Goal: Information Seeking & Learning: Learn about a topic

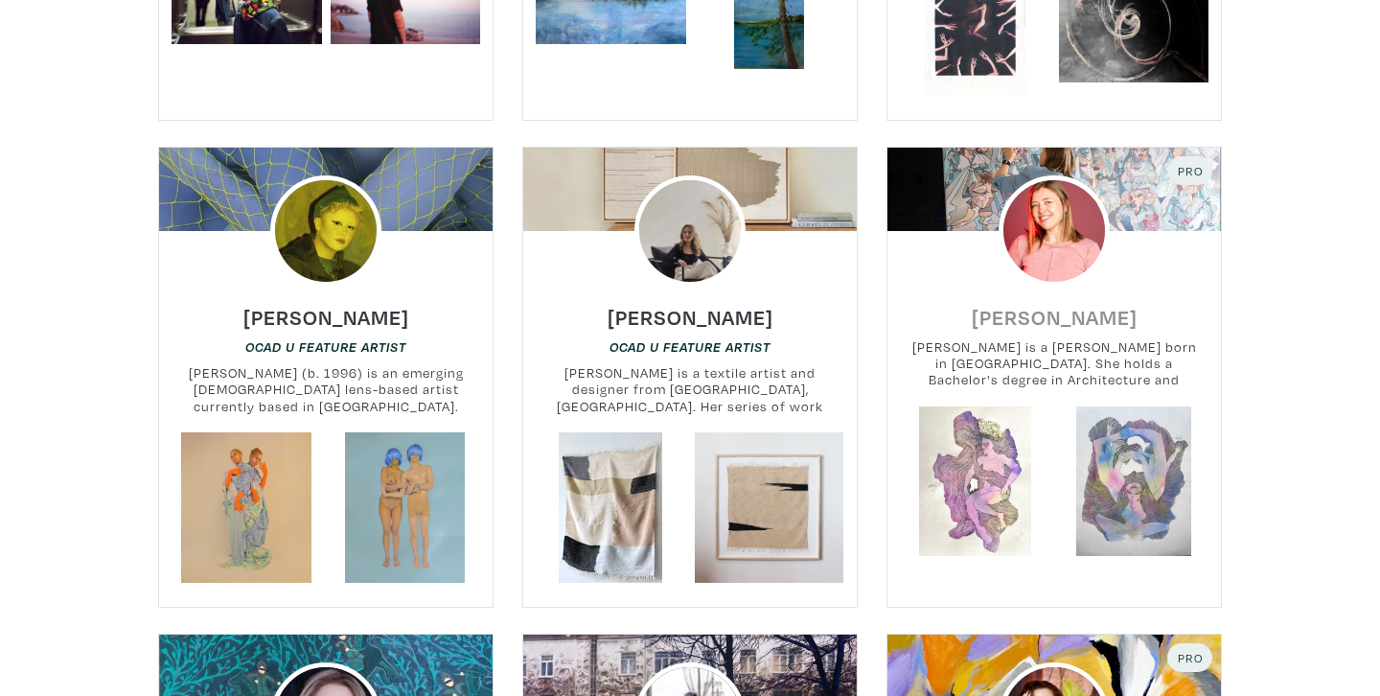
click at [987, 323] on h6 "Alina Karmadanova" at bounding box center [1055, 317] width 166 height 26
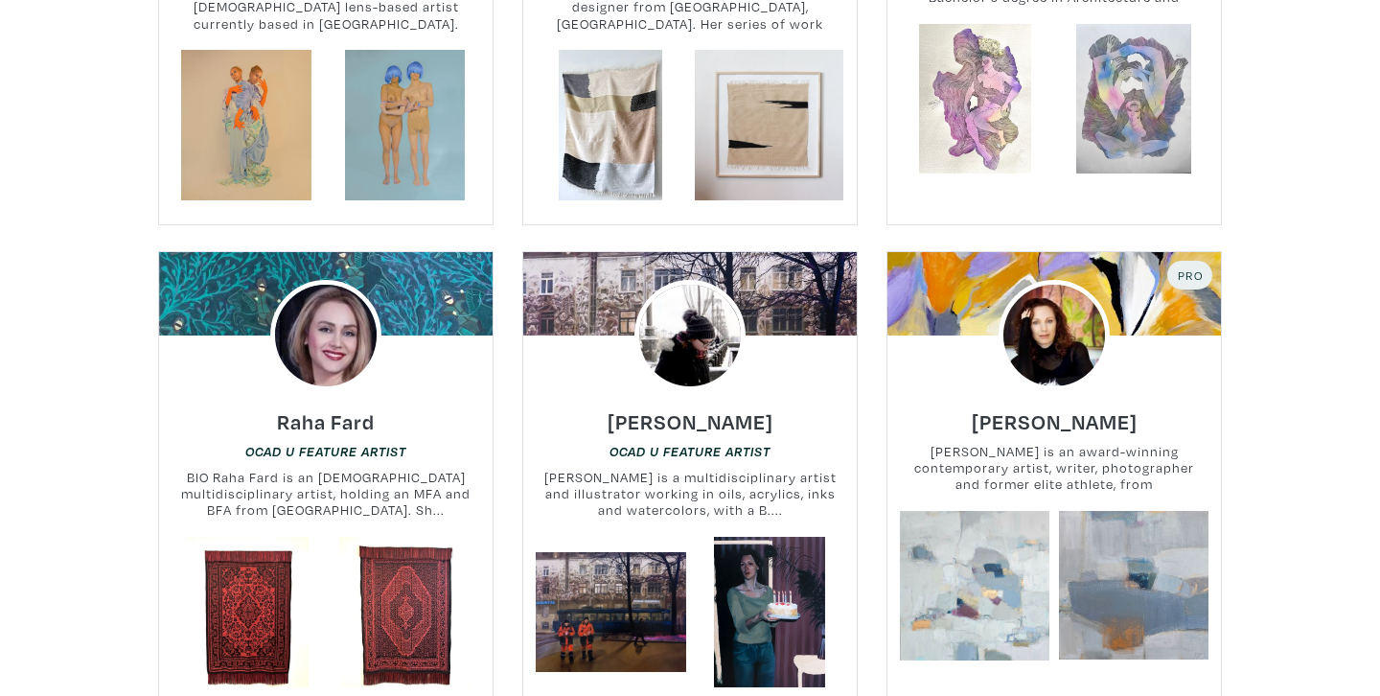
scroll to position [1283, 0]
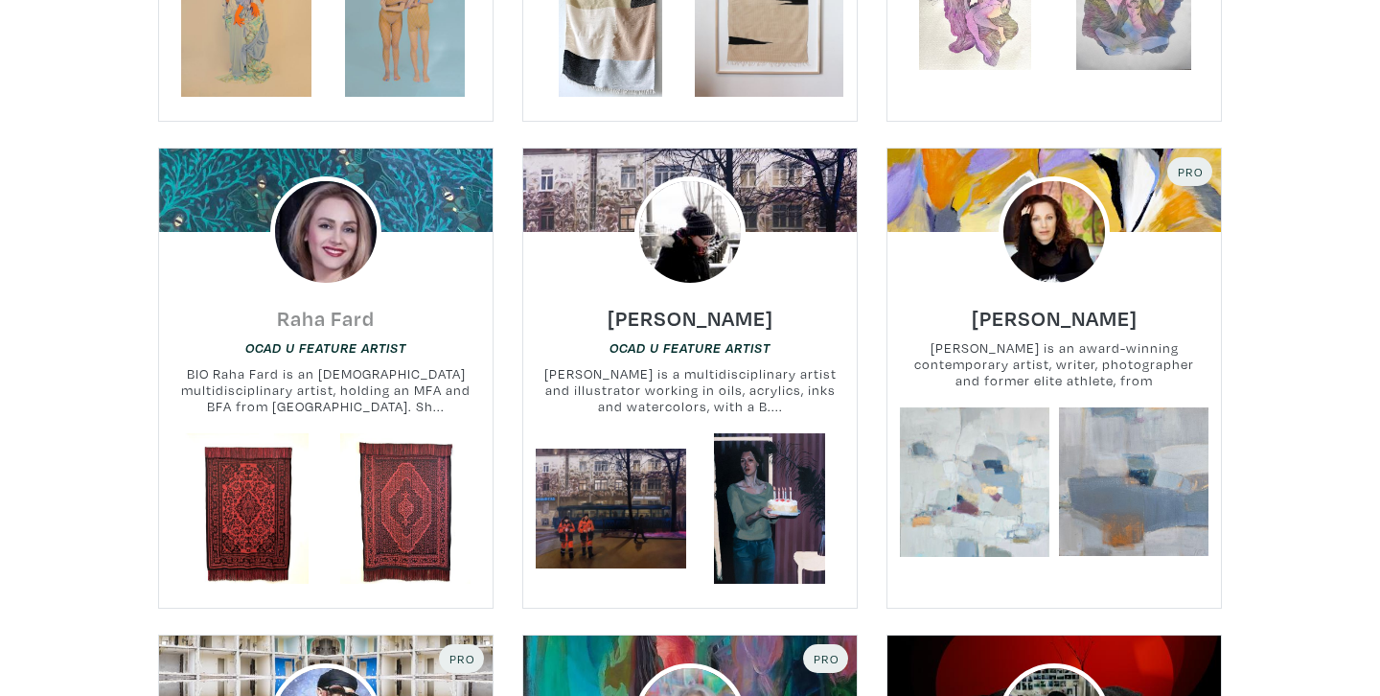
click at [324, 317] on h6 "Raha Fard" at bounding box center [326, 318] width 98 height 26
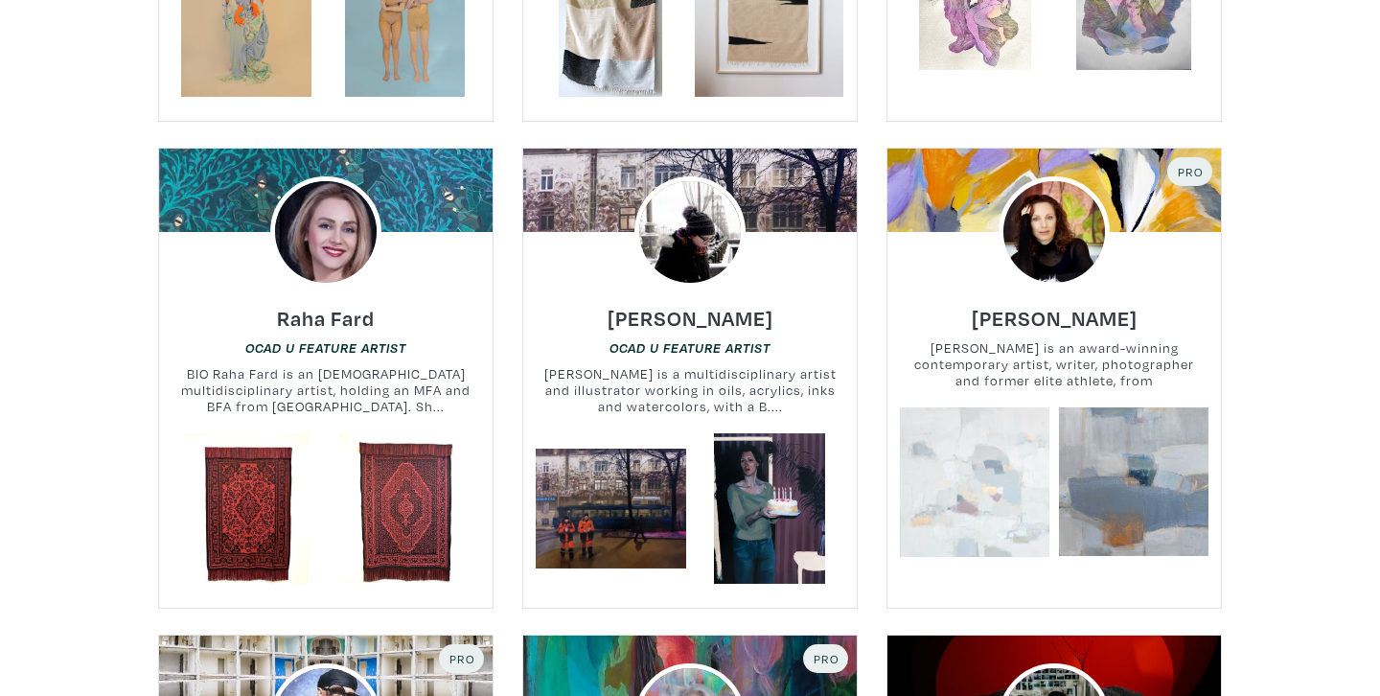
scroll to position [1302, 0]
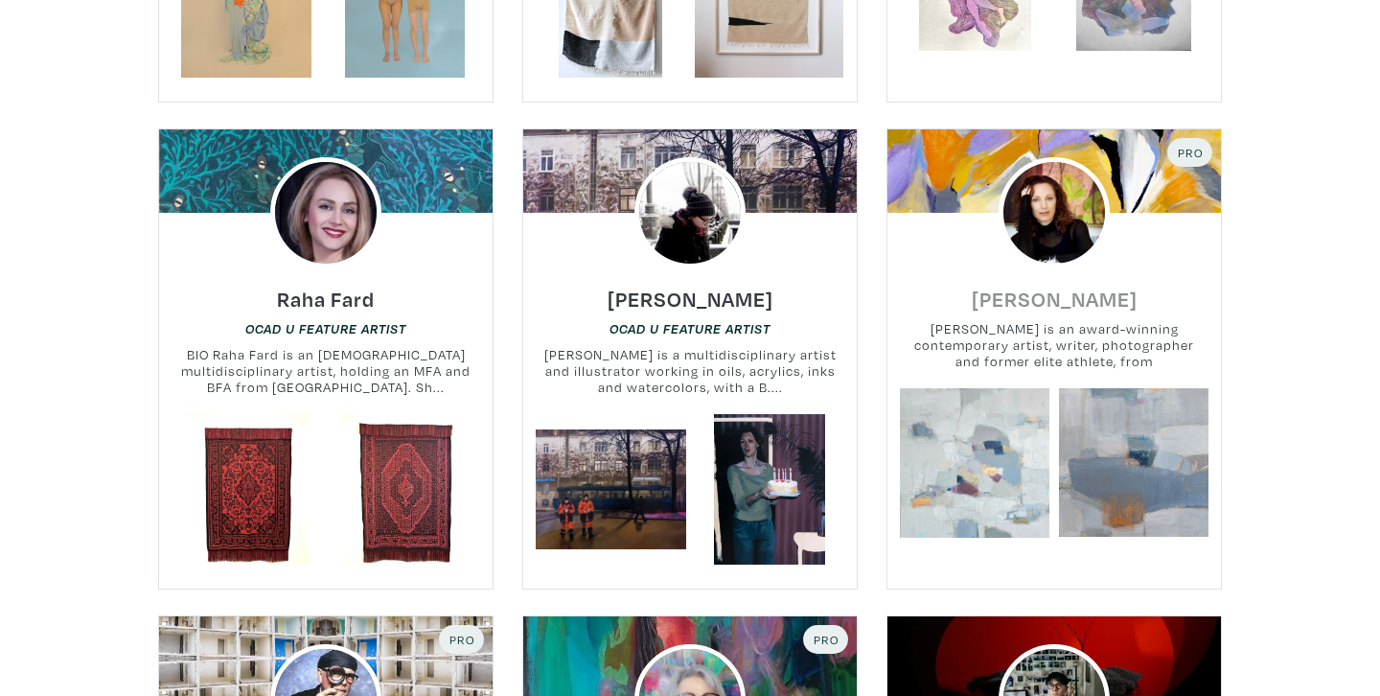
click at [1031, 301] on h6 "[PERSON_NAME]" at bounding box center [1055, 299] width 166 height 26
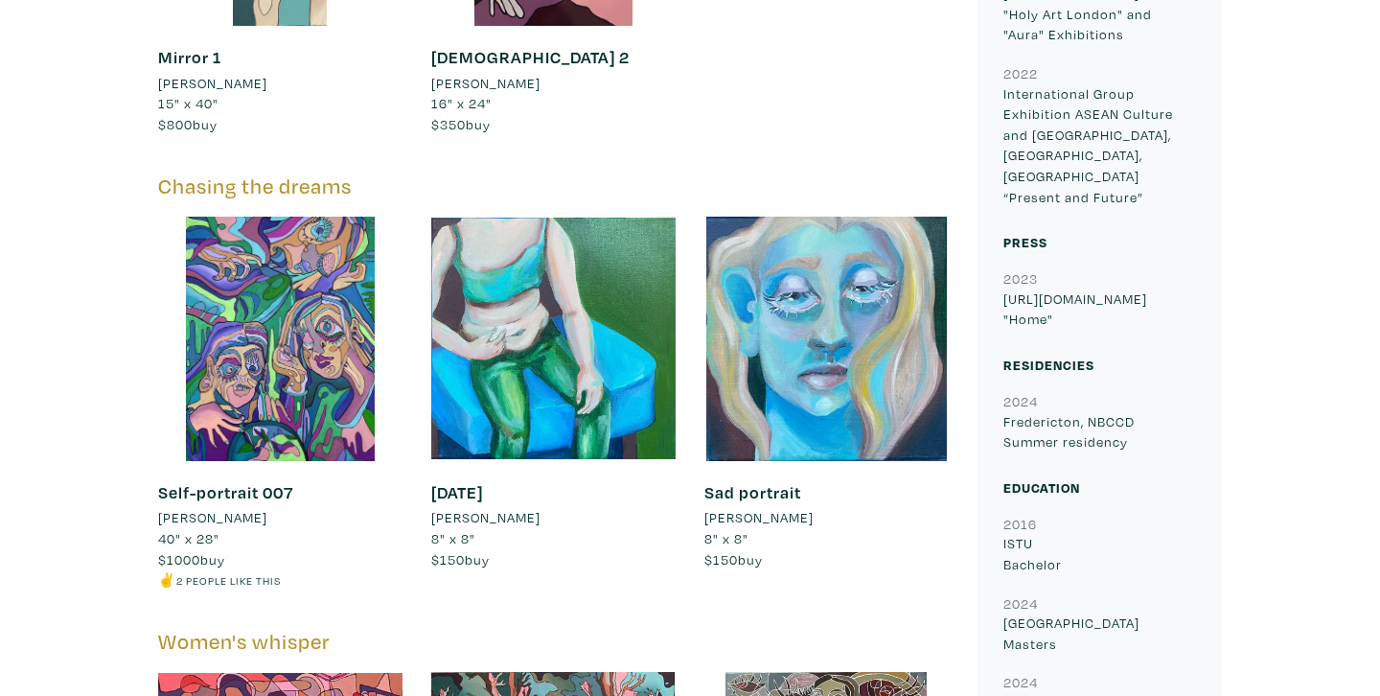
scroll to position [1640, 0]
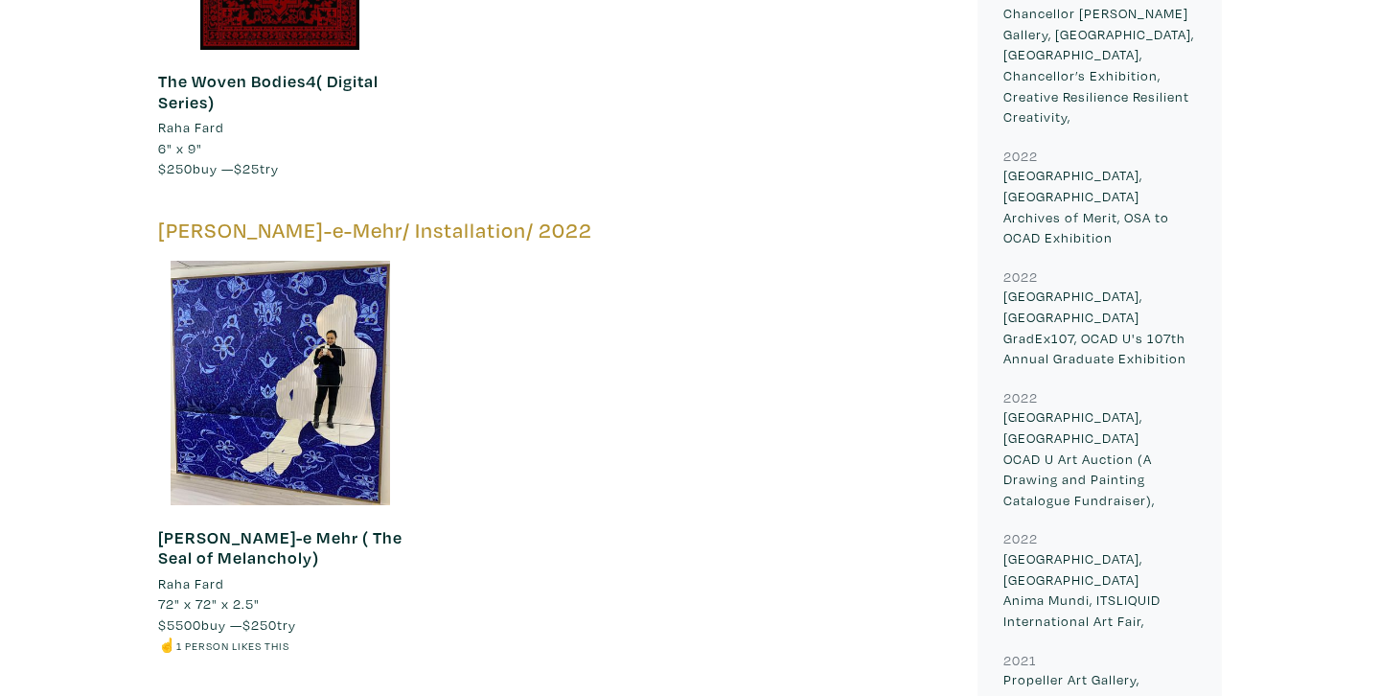
scroll to position [2624, 0]
